Goal: Transaction & Acquisition: Purchase product/service

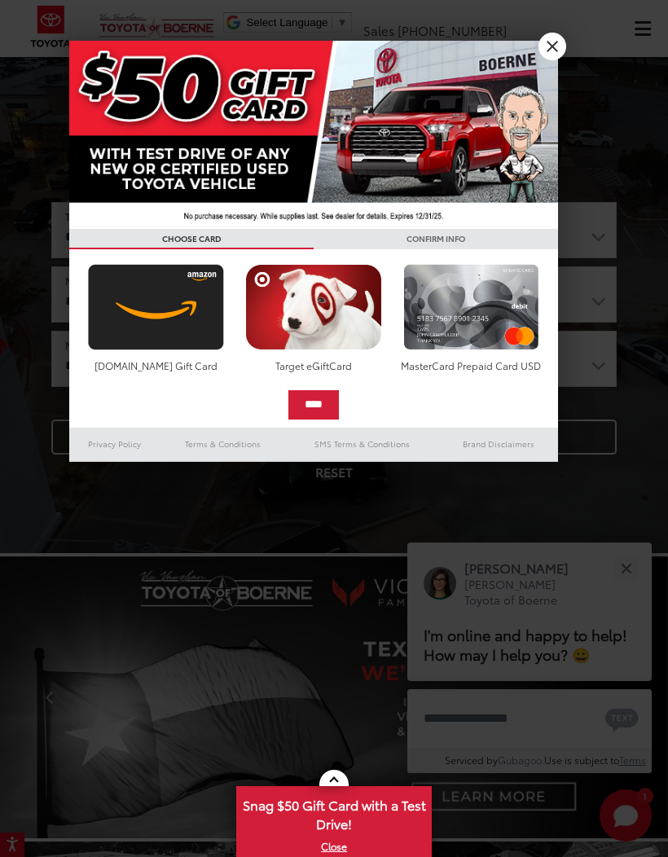
click at [550, 43] on link "X" at bounding box center [552, 47] width 28 height 28
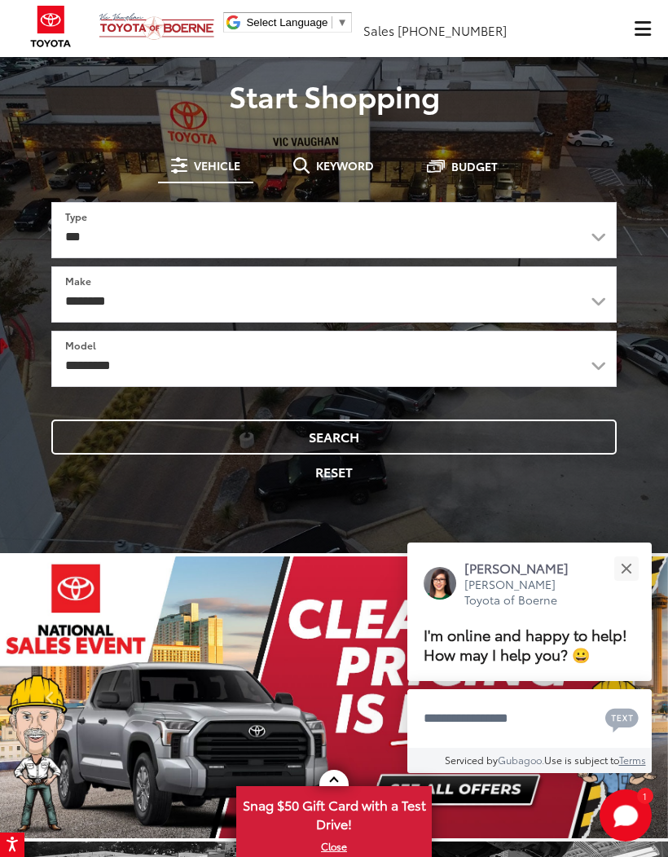
click at [341, 171] on span "Keyword" at bounding box center [345, 165] width 58 height 11
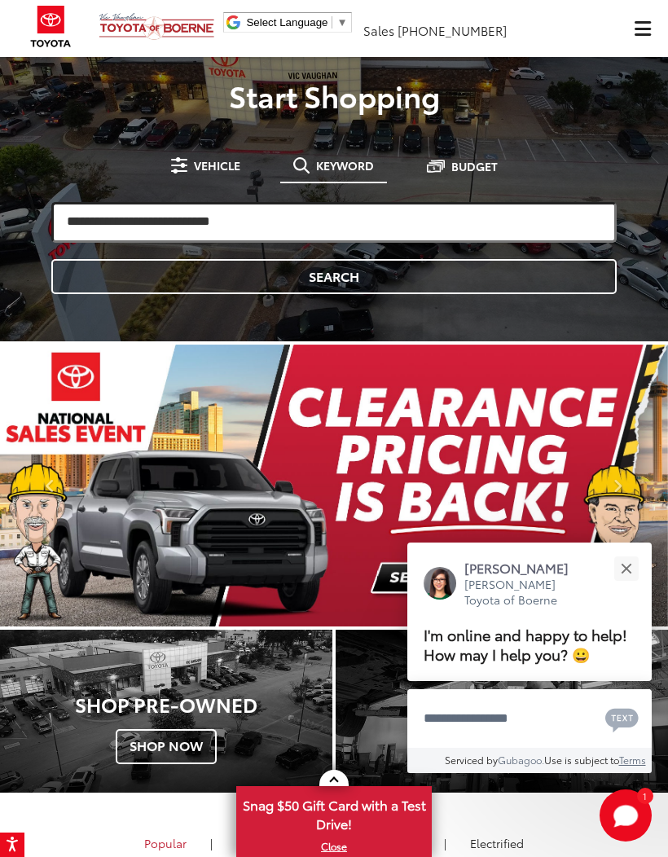
click at [436, 221] on input "search" at bounding box center [333, 222] width 565 height 41
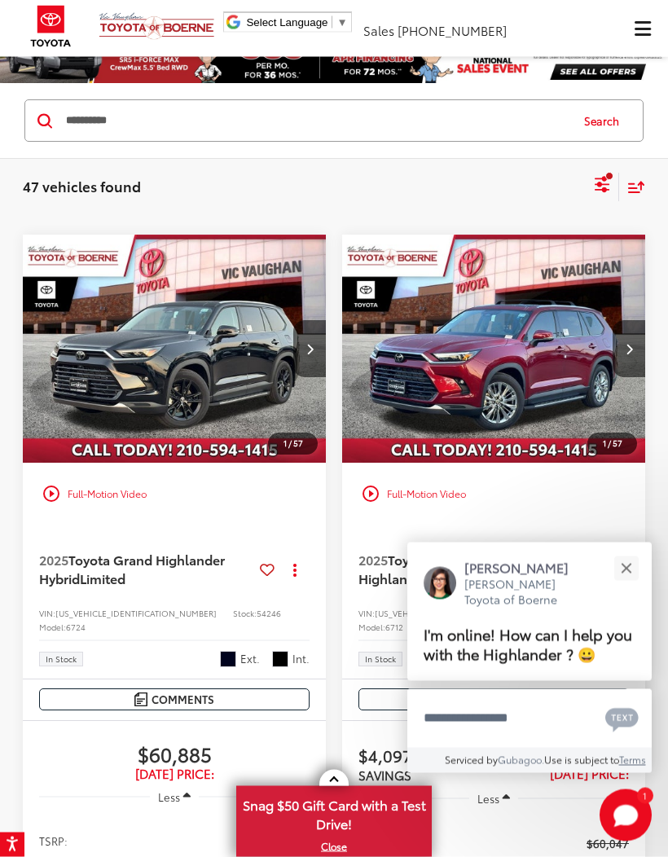
scroll to position [44, 0]
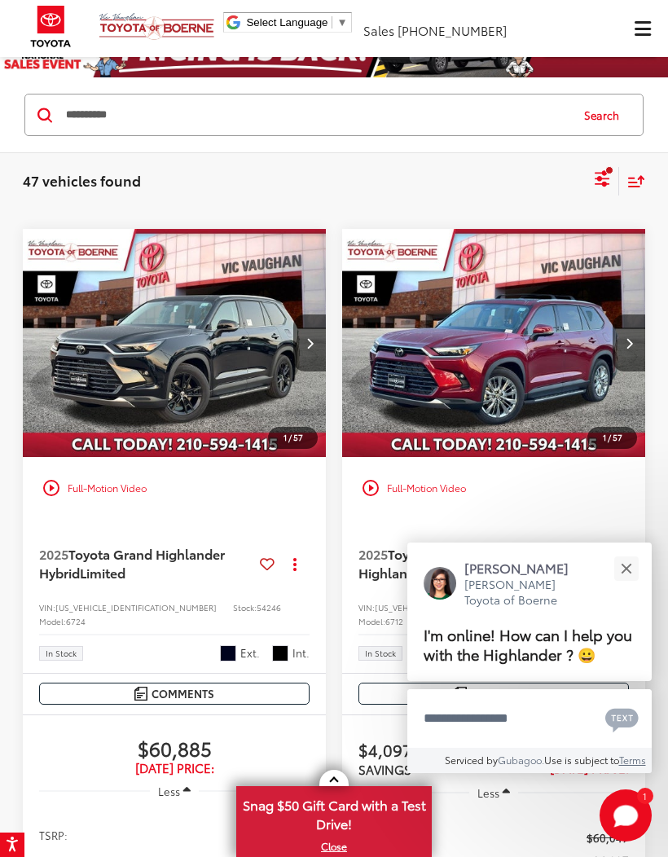
click at [632, 586] on button "Close" at bounding box center [625, 568] width 35 height 35
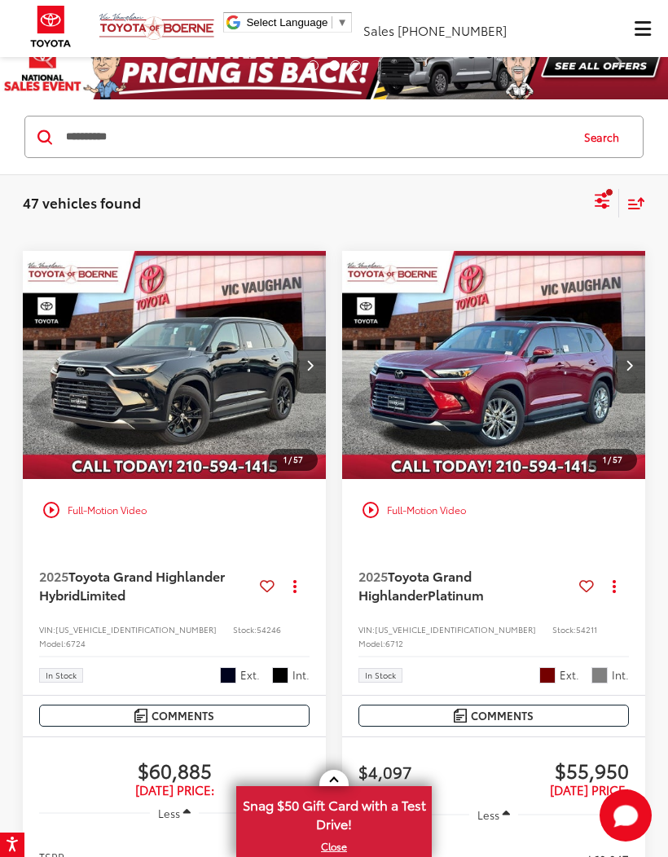
scroll to position [23, 0]
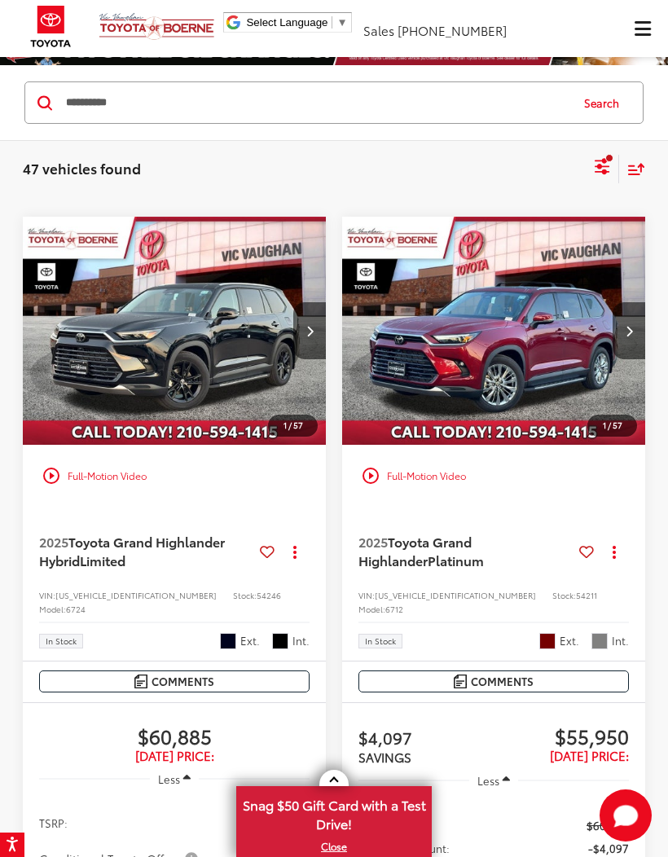
click at [598, 195] on div "47 vehicles found highlander Clear All + 0 test Sort Relevance: Price: High to …" at bounding box center [334, 168] width 668 height 59
click at [599, 165] on icon "Select filters" at bounding box center [602, 163] width 15 height 11
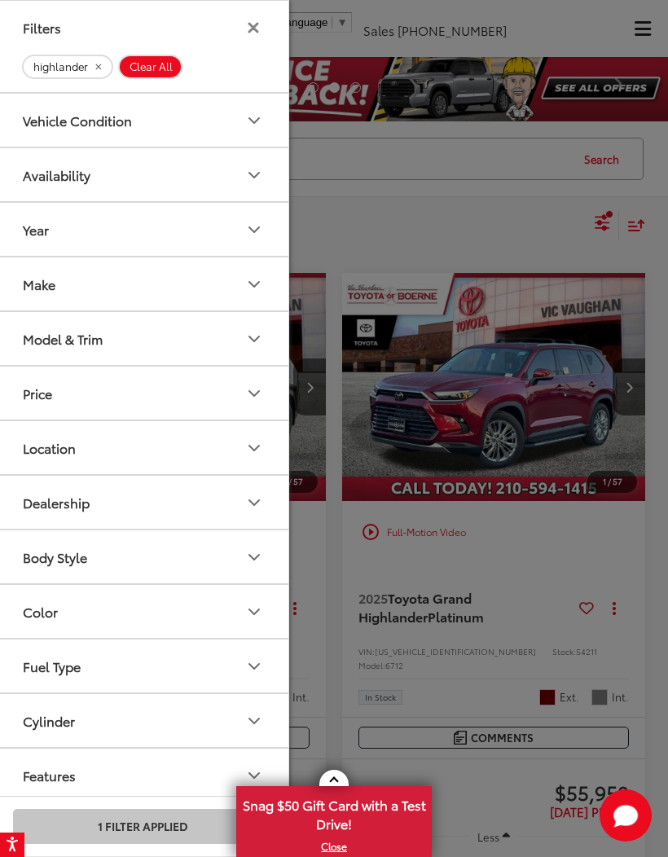
click at [220, 132] on button "Vehicle Condition" at bounding box center [143, 120] width 293 height 53
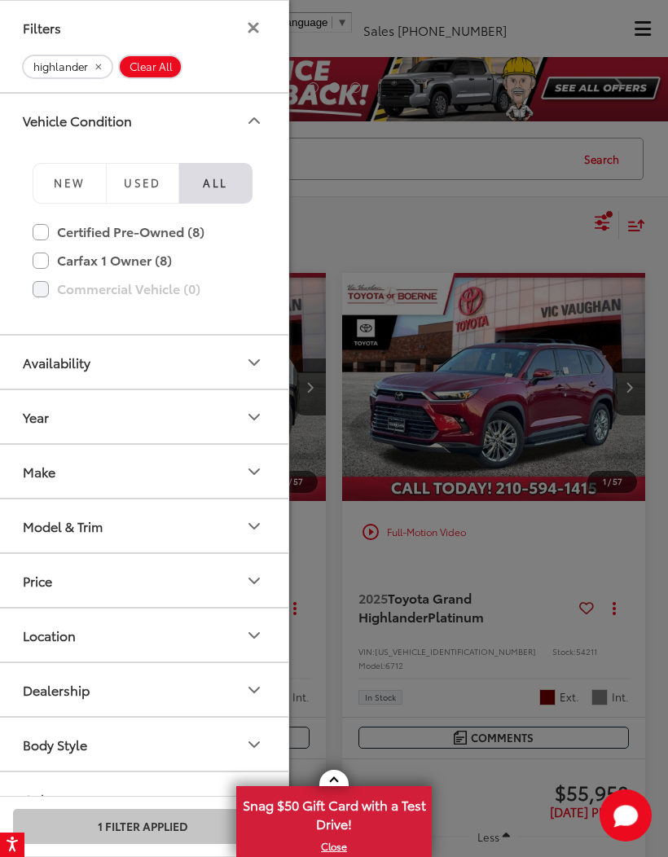
click at [145, 184] on span "Used" at bounding box center [142, 182] width 37 height 15
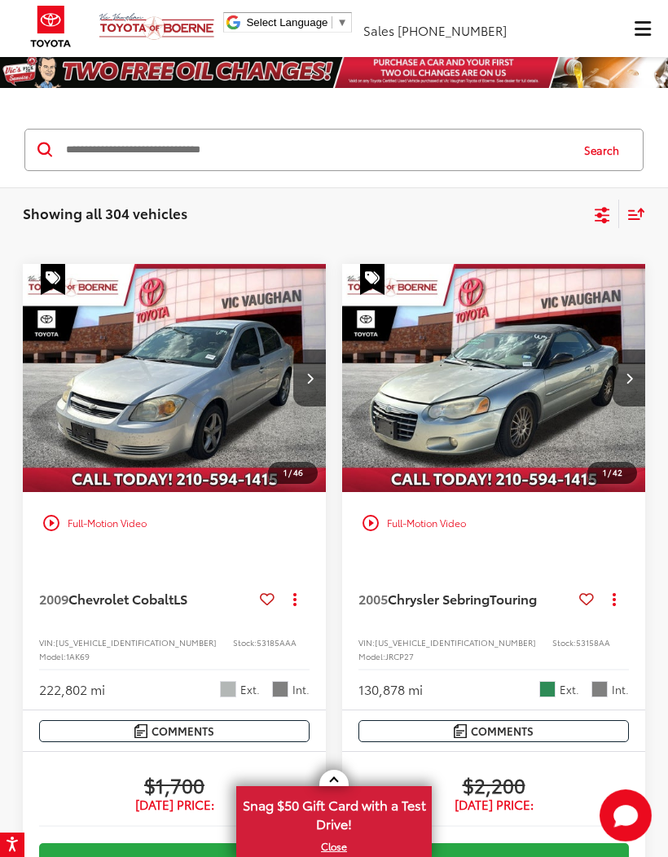
click at [426, 138] on input "Search by Make, Model, or Keyword" at bounding box center [316, 149] width 504 height 39
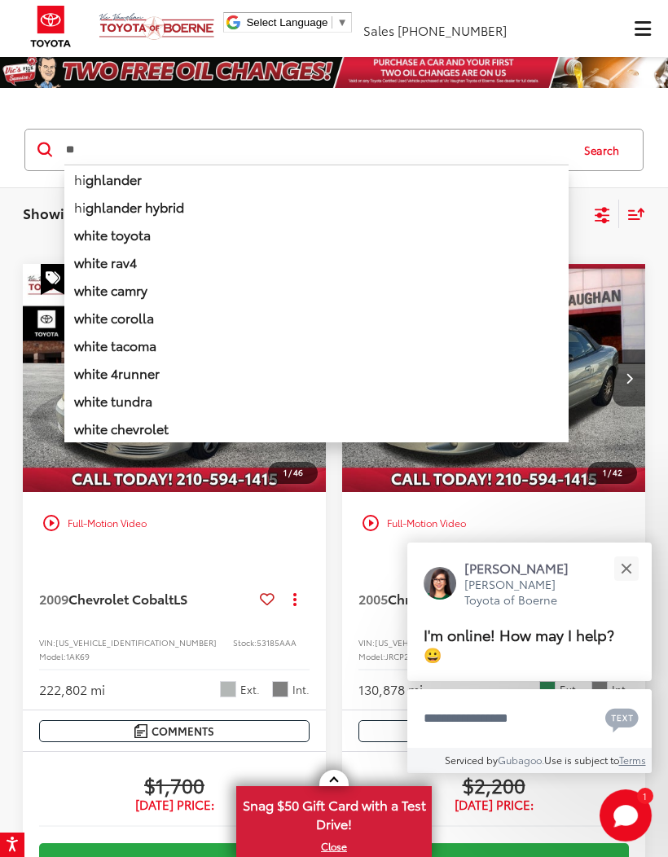
click at [195, 173] on li "hi ghlander" at bounding box center [316, 179] width 504 height 29
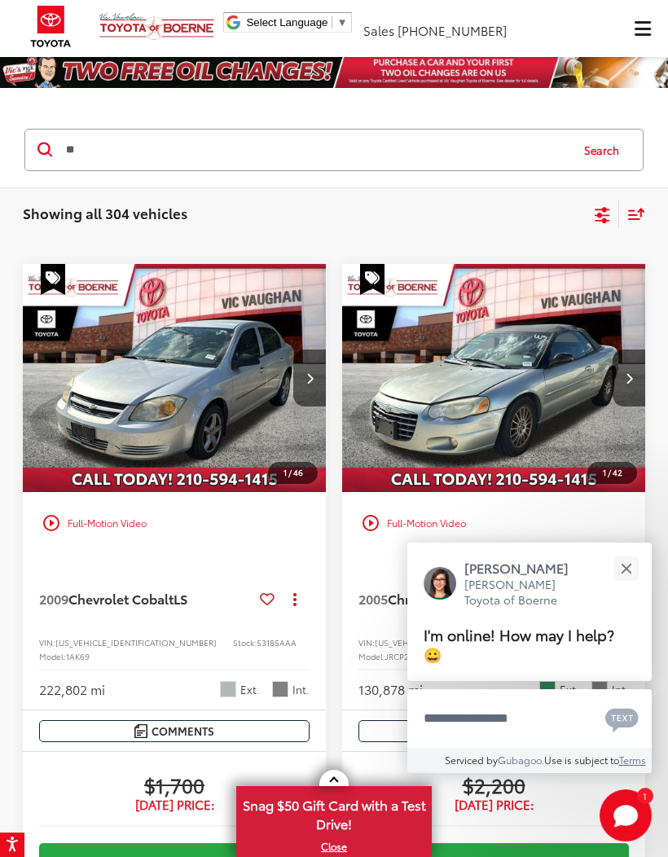
type input "**********"
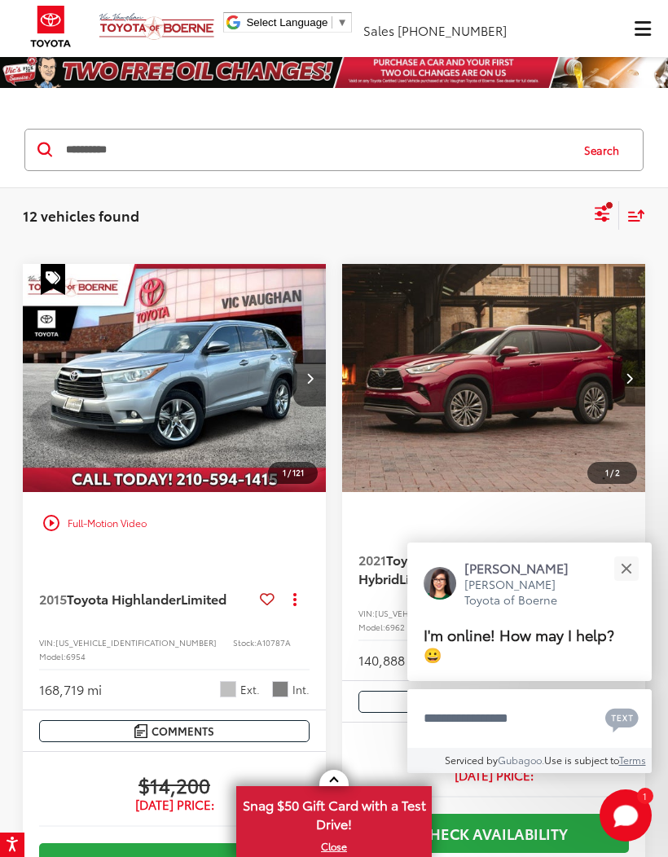
click at [626, 570] on div "Close" at bounding box center [626, 568] width 11 height 11
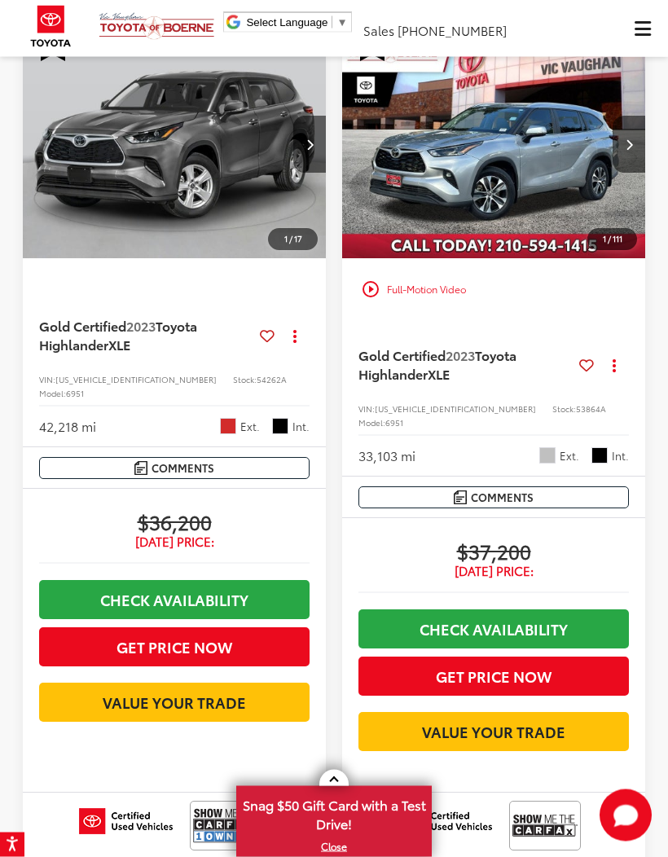
scroll to position [1908, 0]
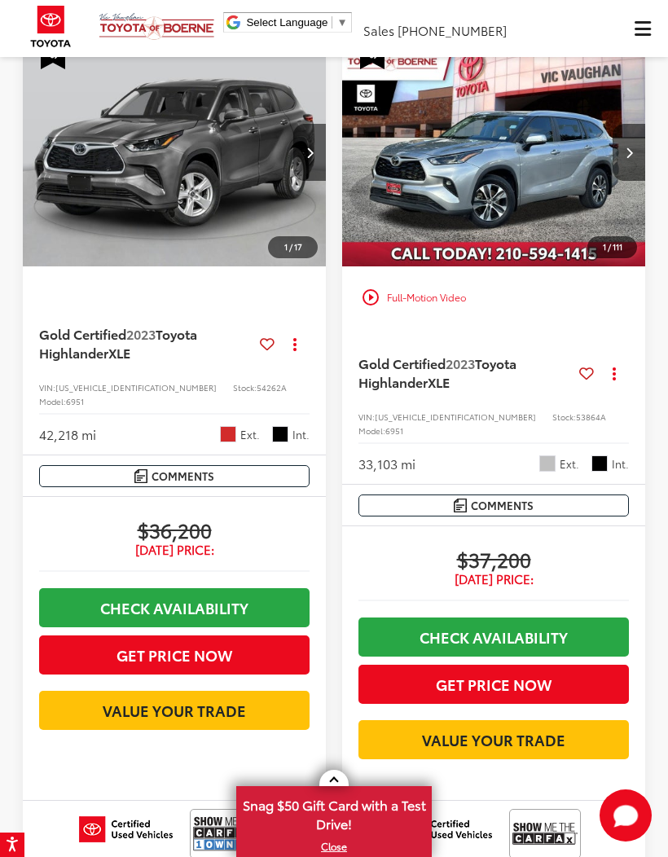
click at [626, 181] on button "Next image" at bounding box center [628, 152] width 33 height 57
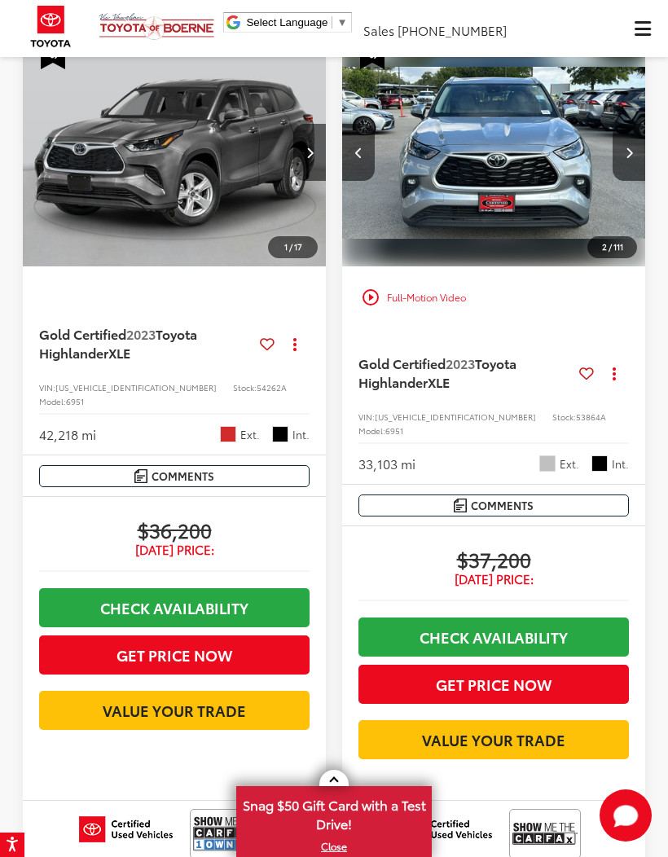
click at [638, 181] on button "Next image" at bounding box center [628, 152] width 33 height 57
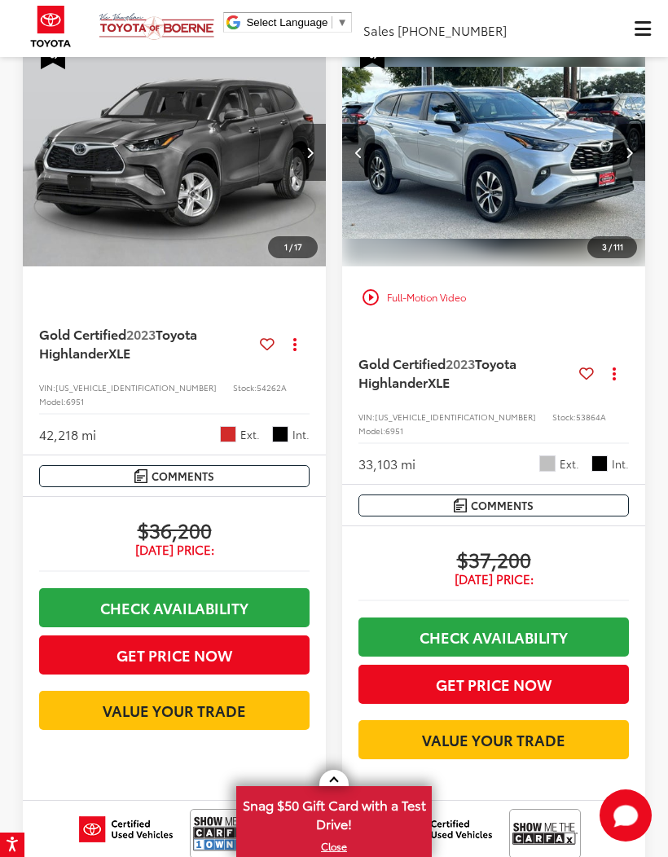
scroll to position [0, 611]
click at [490, 410] on div "Gold Certified 2023 Toyota Highlander XLE Copy Link Share Print View Details VI…" at bounding box center [493, 406] width 303 height 156
click at [464, 472] on div "Gold Certified 2023 Toyota Highlander XLE Copy Link Share Print View Details VI…" at bounding box center [493, 406] width 303 height 156
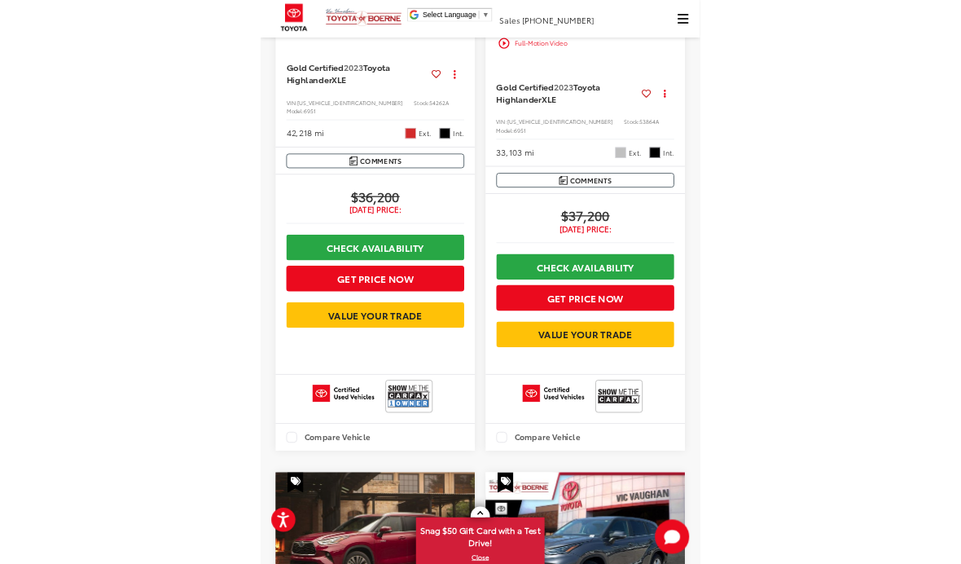
scroll to position [2262, 0]
